Goal: Entertainment & Leisure: Consume media (video, audio)

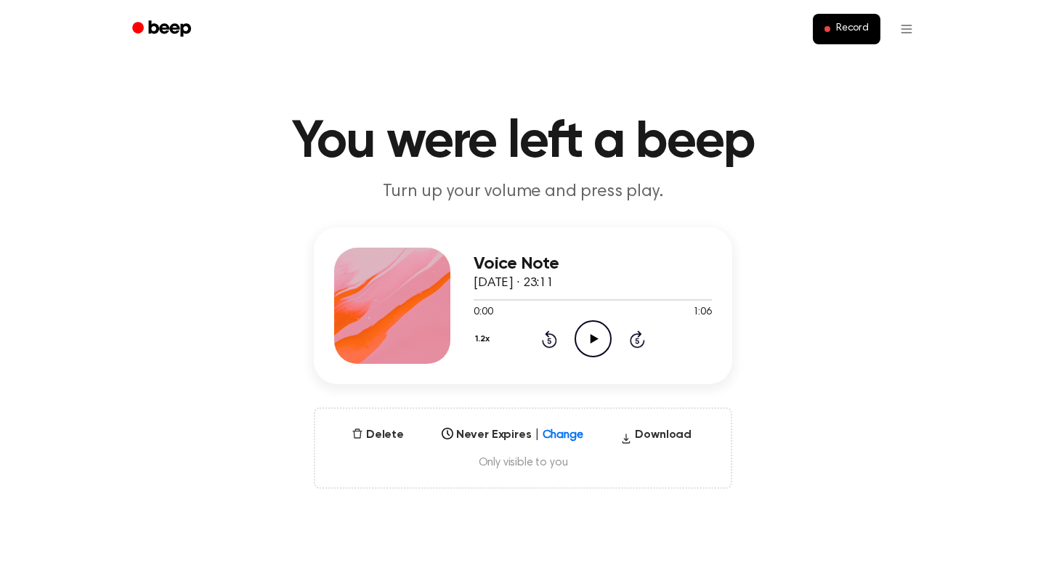
click at [599, 343] on icon "Play Audio" at bounding box center [593, 338] width 37 height 37
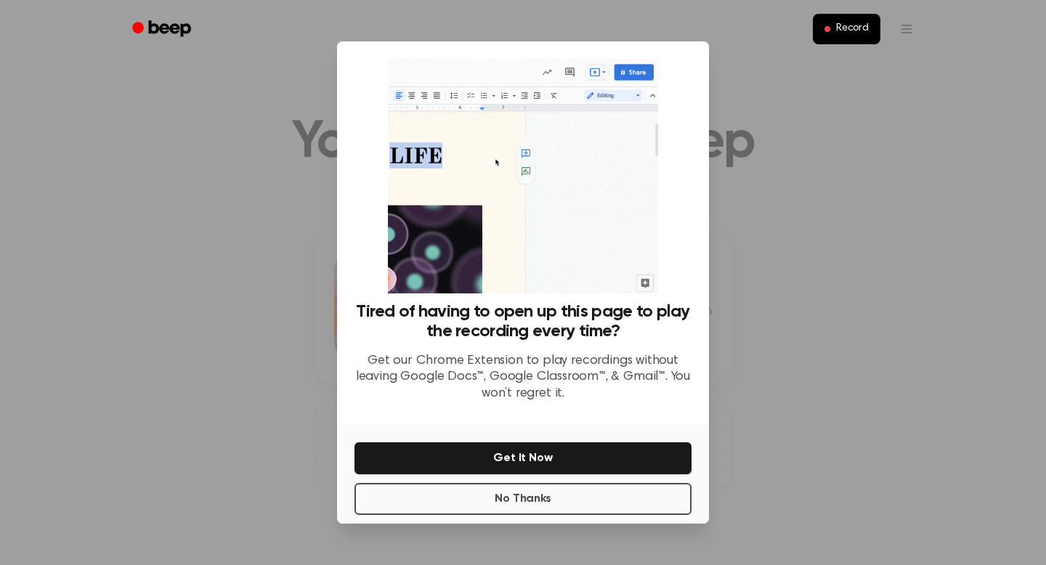
click at [547, 516] on div "No Thanks Get It Now" at bounding box center [523, 474] width 372 height 99
click at [546, 507] on button "No Thanks" at bounding box center [522, 499] width 337 height 32
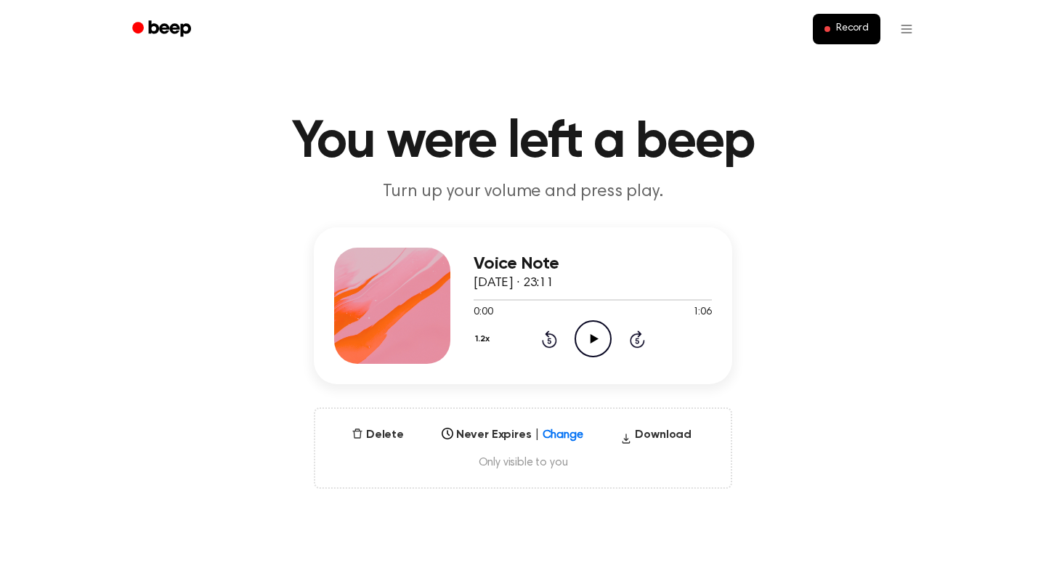
click at [589, 343] on icon "Play Audio" at bounding box center [593, 338] width 37 height 37
click at [594, 347] on icon "Play Audio" at bounding box center [593, 338] width 37 height 37
click at [638, 300] on div at bounding box center [593, 299] width 238 height 1
click at [602, 302] on div at bounding box center [593, 299] width 238 height 12
click at [549, 301] on div at bounding box center [593, 299] width 238 height 12
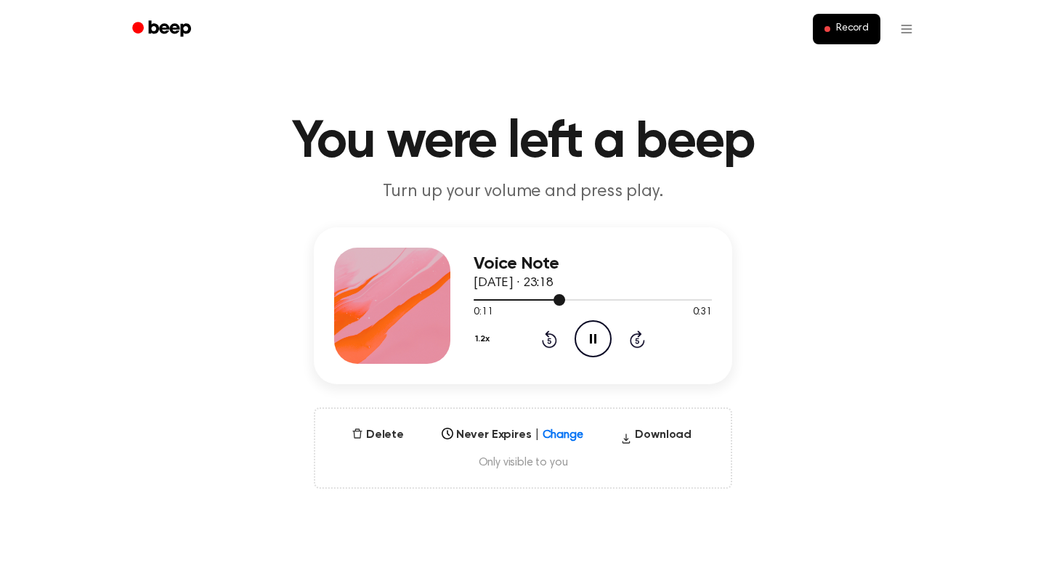
click at [511, 300] on div at bounding box center [520, 299] width 92 height 1
click at [601, 340] on icon "Play Audio" at bounding box center [593, 338] width 37 height 37
click at [482, 329] on button "1.2x" at bounding box center [484, 339] width 21 height 25
click at [501, 430] on span "1.0x" at bounding box center [497, 426] width 18 height 15
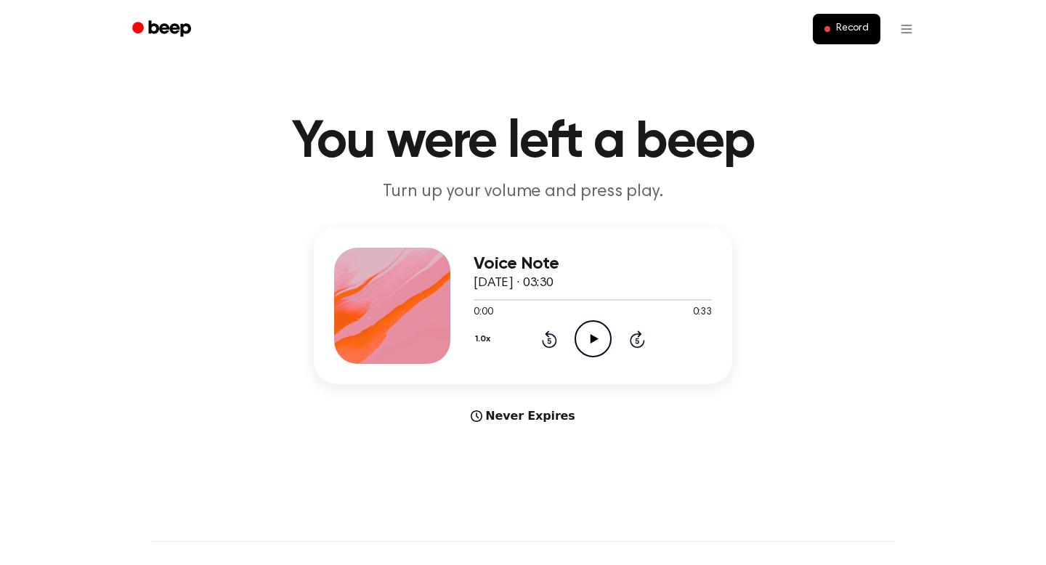
click at [593, 347] on icon "Play Audio" at bounding box center [593, 338] width 37 height 37
click at [596, 330] on icon "Play Audio" at bounding box center [593, 338] width 37 height 37
click at [487, 344] on button "1.0x" at bounding box center [485, 339] width 22 height 25
click at [501, 449] on span "1.2x" at bounding box center [497, 453] width 18 height 15
